Goal: Task Accomplishment & Management: Use online tool/utility

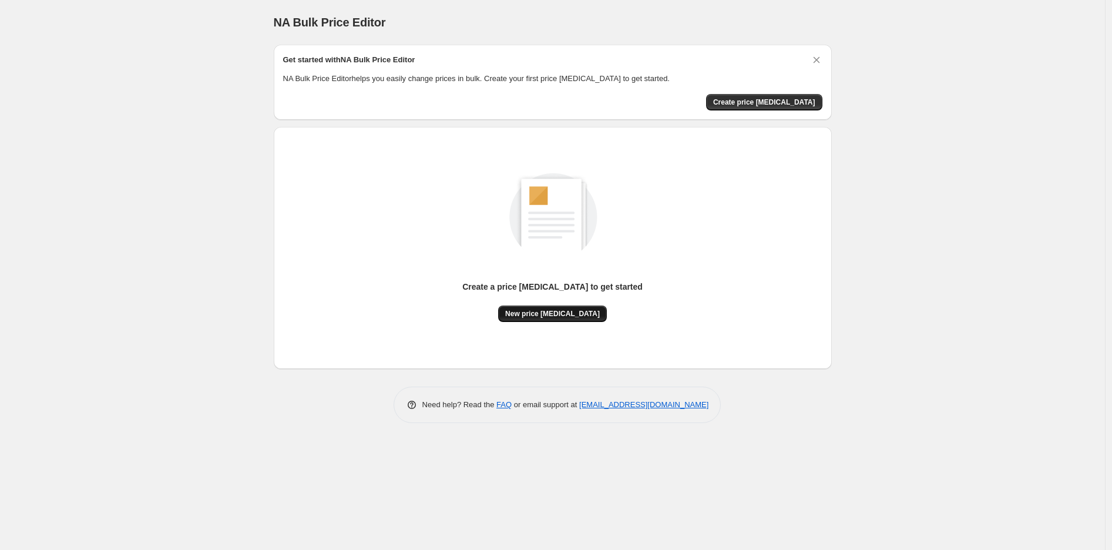
click at [527, 320] on button "New price [MEDICAL_DATA]" at bounding box center [552, 314] width 109 height 16
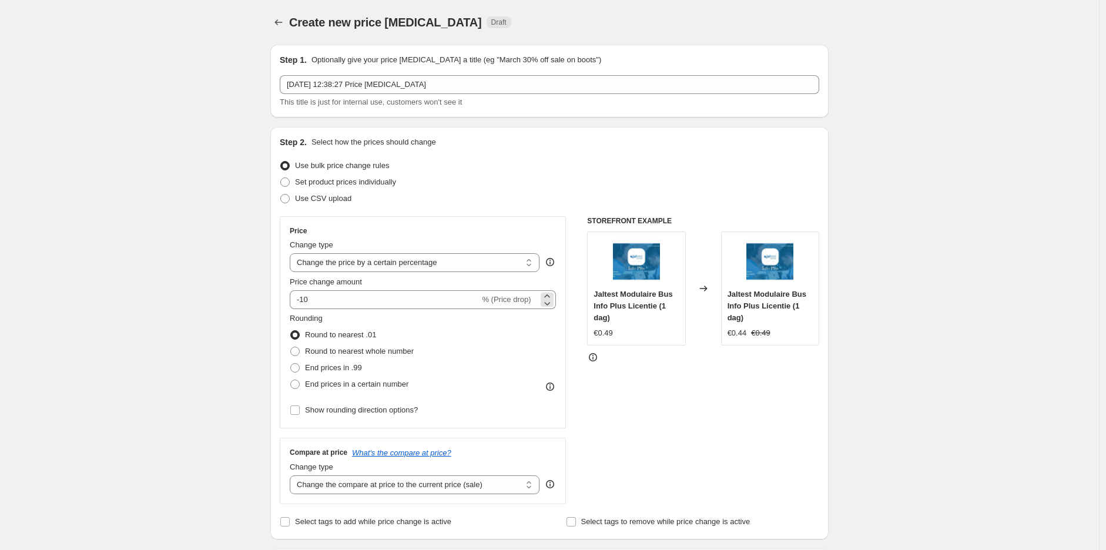
click at [487, 299] on span "% (Price drop)" at bounding box center [506, 299] width 49 height 9
click at [492, 285] on div "Price change amount" at bounding box center [423, 282] width 266 height 12
click at [494, 266] on select "Change the price to a certain amount Change the price by a certain amount Chang…" at bounding box center [415, 262] width 250 height 19
click at [380, 266] on select "Change the price to a certain amount Change the price by a certain amount Chang…" at bounding box center [415, 262] width 250 height 19
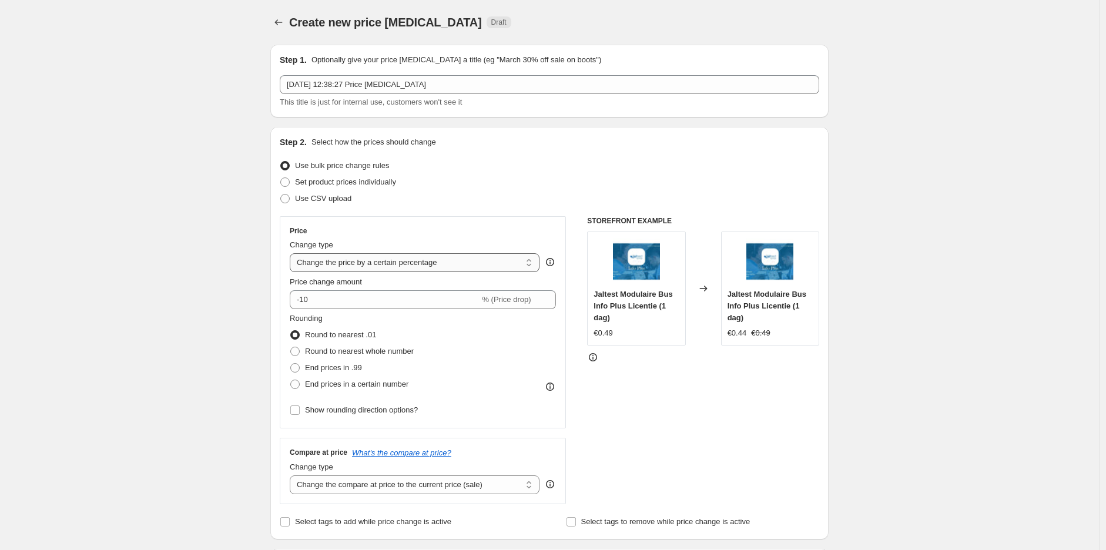
click at [380, 266] on select "Change the price to a certain amount Change the price by a certain amount Chang…" at bounding box center [415, 262] width 250 height 19
select select "to"
click at [293, 253] on select "Change the price to a certain amount Change the price by a certain amount Chang…" at bounding box center [415, 262] width 250 height 19
type input "80.00"
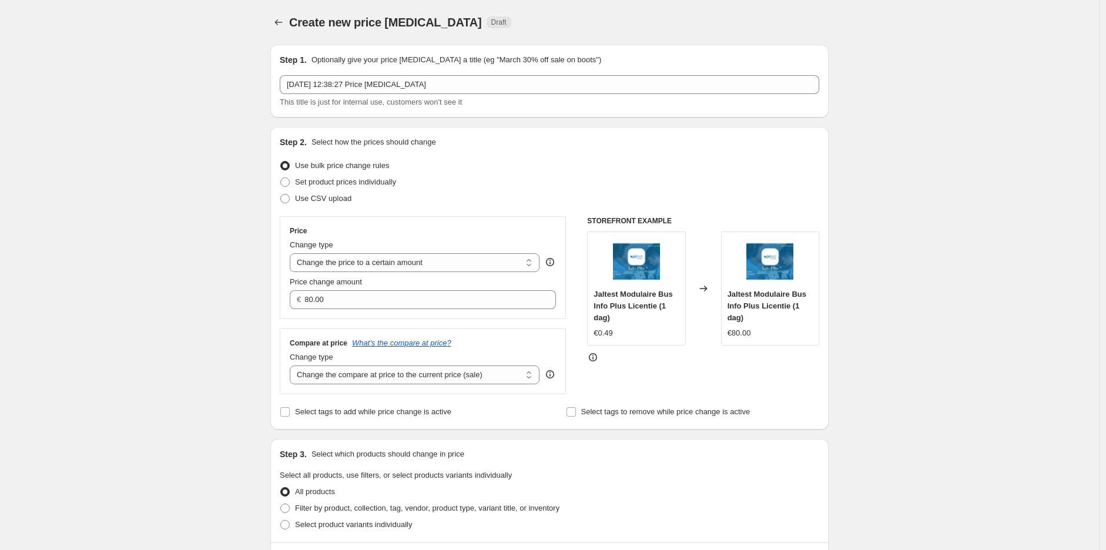
click at [362, 286] on span "Price change amount" at bounding box center [326, 281] width 72 height 9
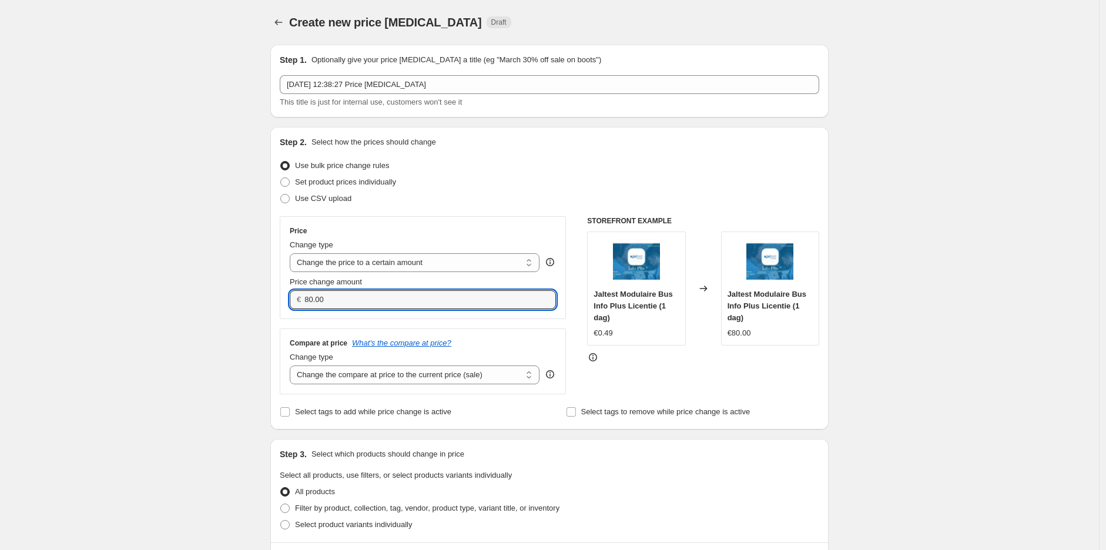
click at [363, 290] on input "80.00" at bounding box center [420, 299] width 233 height 19
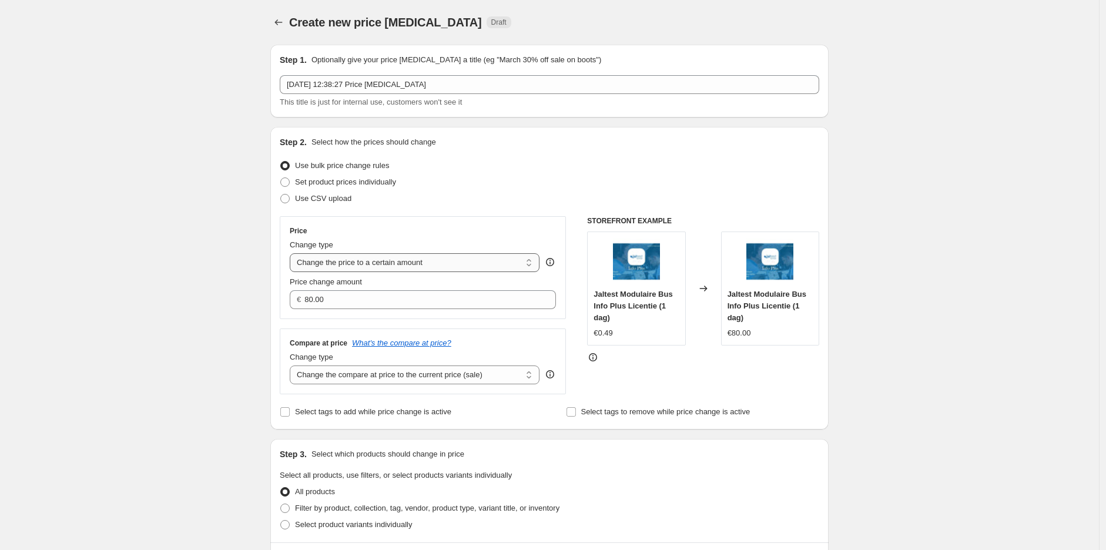
click at [357, 264] on select "Change the price to a certain amount Change the price by a certain amount Chang…" at bounding box center [415, 262] width 250 height 19
select select "no_change"
click at [293, 253] on select "Change the price to a certain amount Change the price by a certain amount Chang…" at bounding box center [415, 262] width 250 height 19
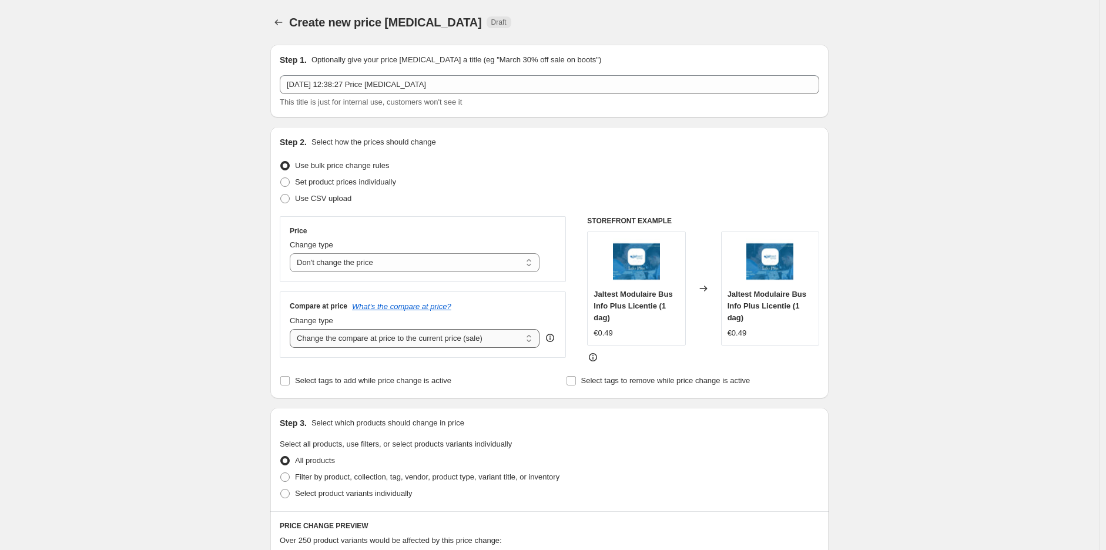
click at [447, 340] on select "Change the compare at price to the current price (sale) Change the compare at p…" at bounding box center [415, 338] width 250 height 19
click at [433, 343] on select "Change the compare at price to the current price (sale) Change the compare at p…" at bounding box center [415, 338] width 250 height 19
click at [375, 189] on label "Set product prices individually" at bounding box center [338, 182] width 116 height 16
click at [281, 178] on input "Set product prices individually" at bounding box center [280, 177] width 1 height 1
radio input "true"
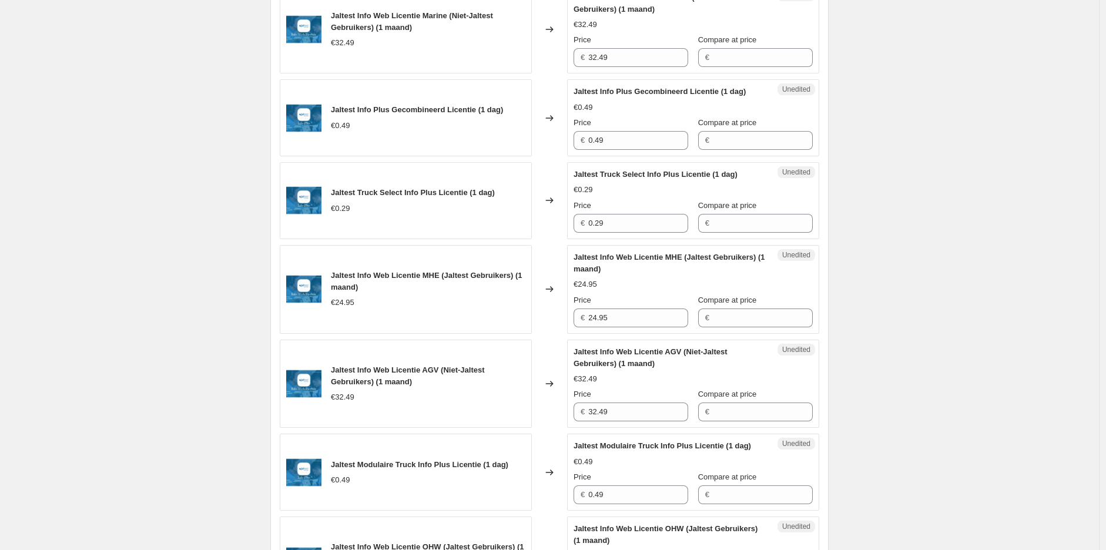
scroll to position [783, 0]
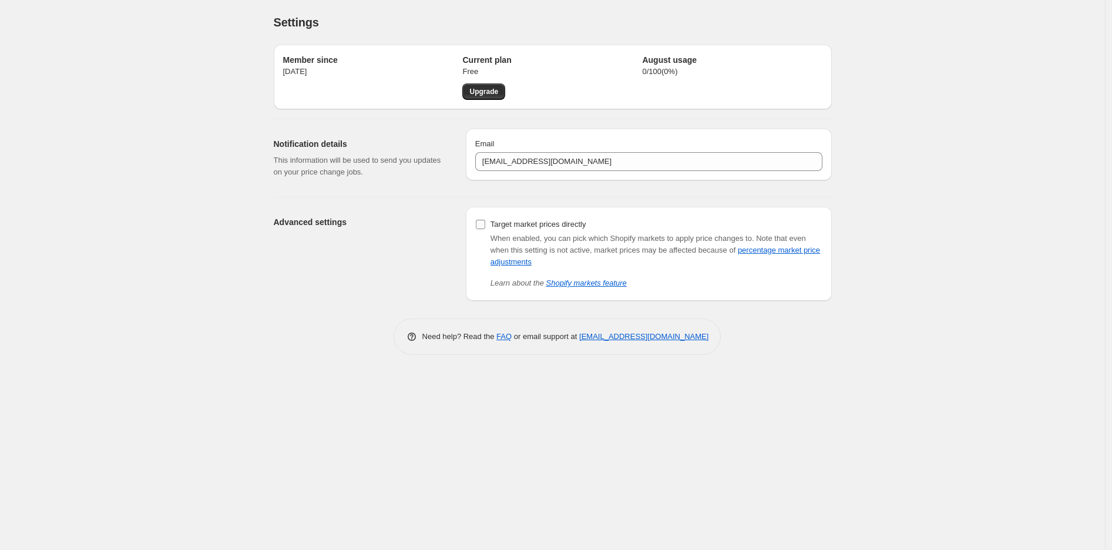
click at [480, 231] on label "Target market prices directly" at bounding box center [530, 224] width 111 height 16
click at [480, 229] on input "Target market prices directly" at bounding box center [480, 224] width 9 height 9
checkbox input "true"
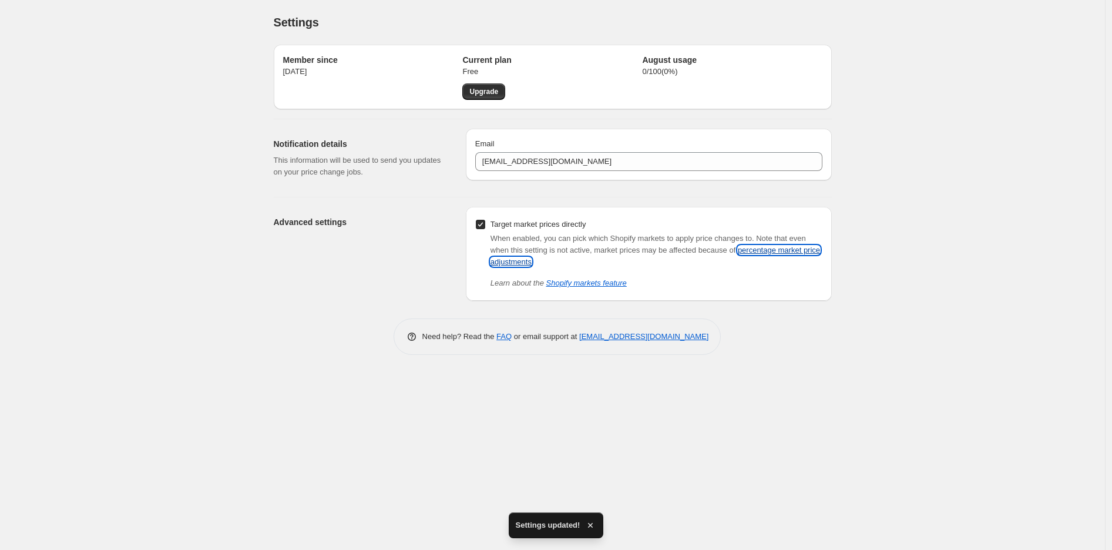
click at [503, 265] on link "percentage market price adjustments" at bounding box center [656, 256] width 330 height 21
